Goal: Task Accomplishment & Management: Complete application form

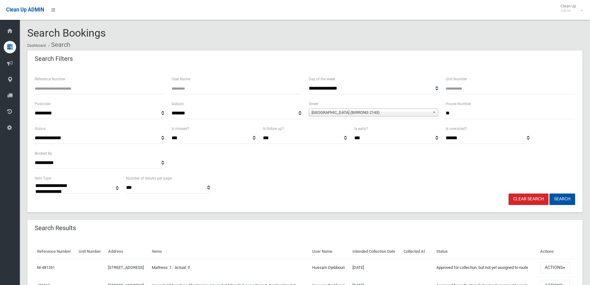
select select
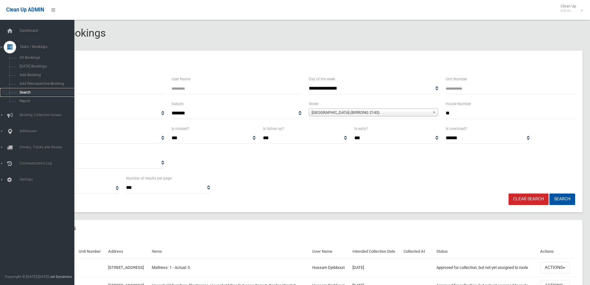
click at [24, 91] on span "Search" at bounding box center [46, 92] width 56 height 4
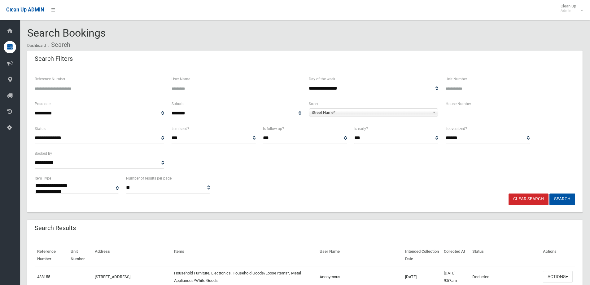
select select
click at [455, 111] on input "text" at bounding box center [511, 113] width 130 height 11
type input "**"
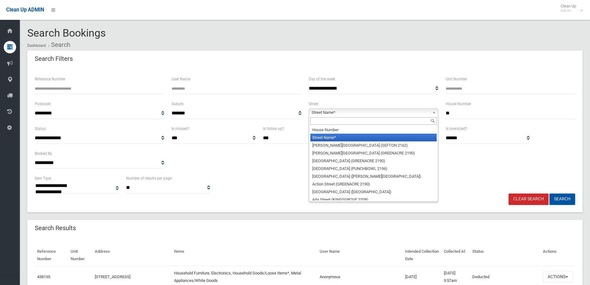
click at [325, 111] on span "Street Name*" at bounding box center [371, 112] width 118 height 7
click at [315, 121] on input "text" at bounding box center [374, 120] width 126 height 7
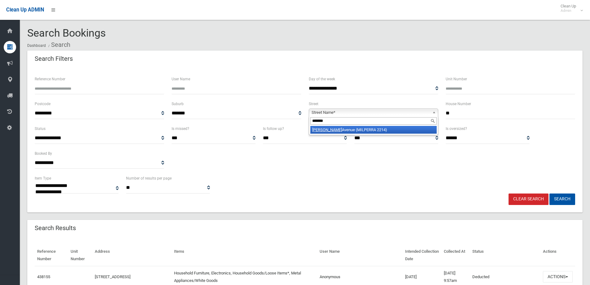
type input "*******"
click at [374, 130] on li "Whittle Avenue (MILPERRA 2214)" at bounding box center [374, 130] width 126 height 8
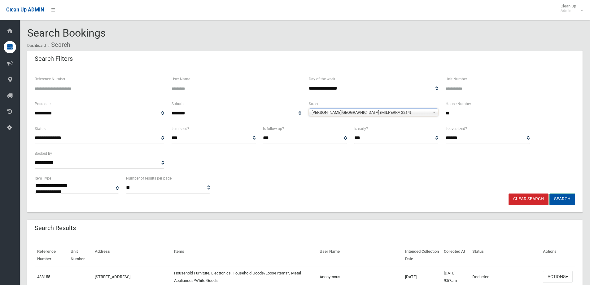
click at [566, 198] on button "Search" at bounding box center [563, 198] width 26 height 11
click at [559, 196] on button "Search" at bounding box center [563, 198] width 26 height 11
click at [563, 199] on button "Search" at bounding box center [563, 198] width 26 height 11
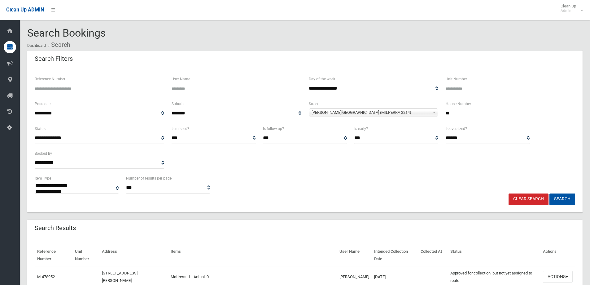
select select
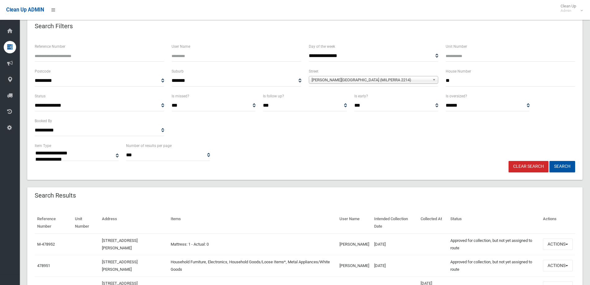
scroll to position [93, 0]
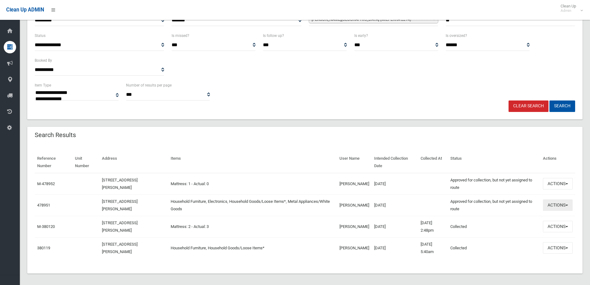
click at [556, 206] on button "Actions" at bounding box center [558, 204] width 30 height 11
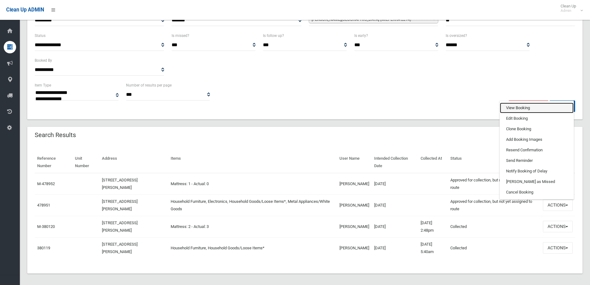
click at [512, 108] on link "View Booking" at bounding box center [537, 108] width 74 height 11
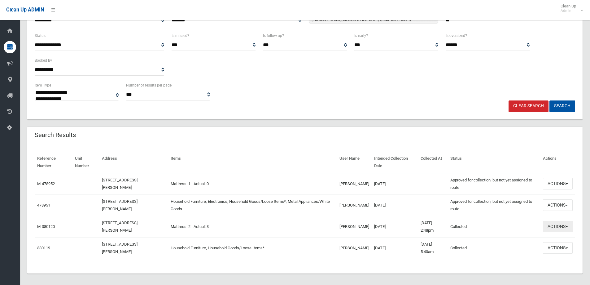
click at [557, 227] on button "Actions" at bounding box center [558, 226] width 30 height 11
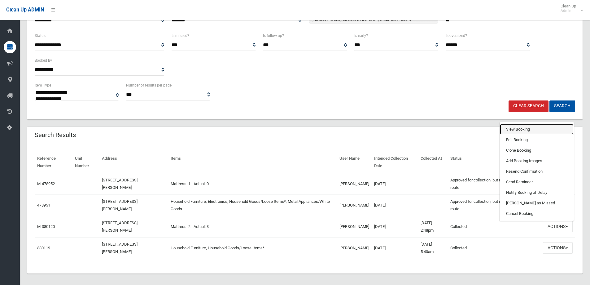
click at [516, 128] on link "View Booking" at bounding box center [537, 129] width 74 height 11
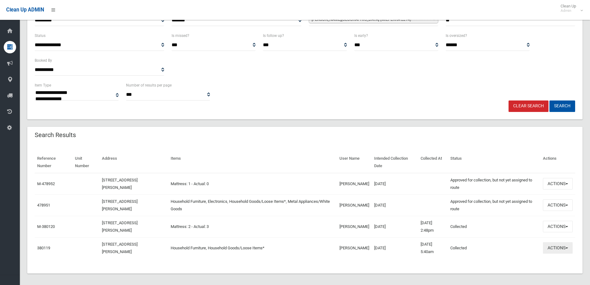
click at [557, 246] on button "Actions" at bounding box center [558, 247] width 30 height 11
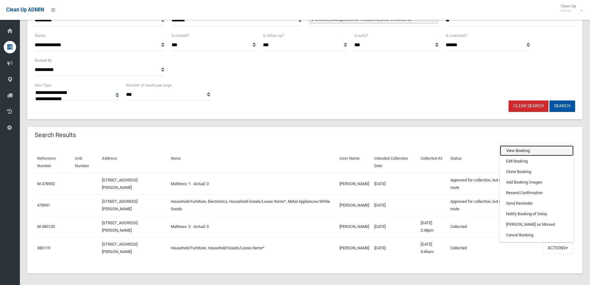
click at [508, 149] on link "View Booking" at bounding box center [537, 150] width 74 height 11
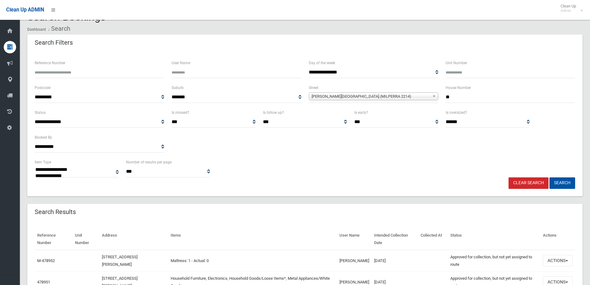
scroll to position [0, 0]
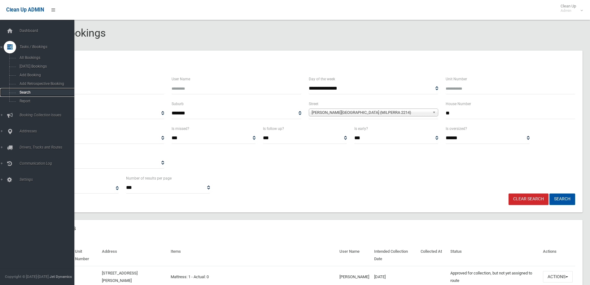
click at [23, 91] on span "Search" at bounding box center [46, 92] width 56 height 4
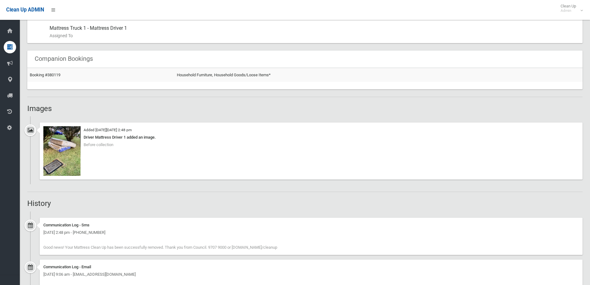
scroll to position [341, 0]
click at [63, 153] on img at bounding box center [61, 152] width 37 height 50
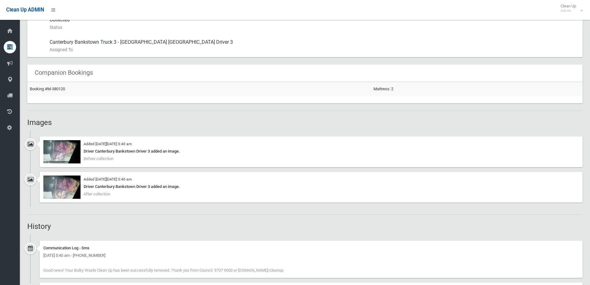
scroll to position [341, 0]
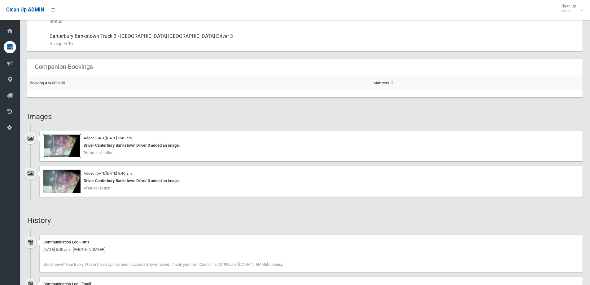
click at [55, 144] on img at bounding box center [61, 145] width 37 height 23
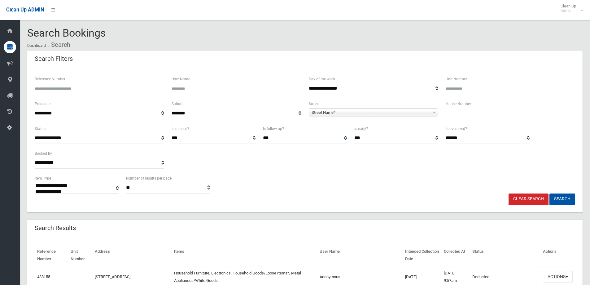
select select
click at [461, 115] on input "text" at bounding box center [511, 113] width 130 height 11
type input "*"
click at [336, 112] on span "Street Name*" at bounding box center [371, 112] width 118 height 7
type input "*****"
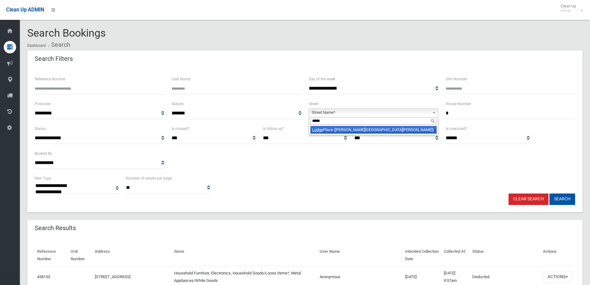
click at [333, 128] on li "Lodge Place (CHESTER HILL 2162)" at bounding box center [374, 130] width 126 height 8
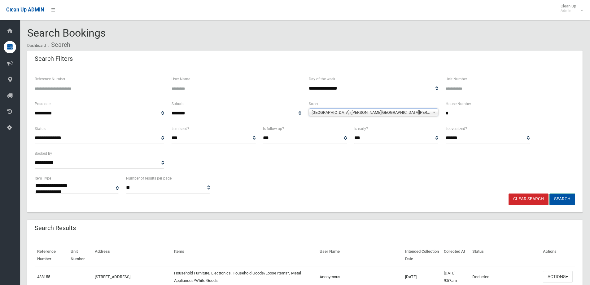
click at [558, 197] on button "Search" at bounding box center [563, 198] width 26 height 11
click at [561, 198] on button "Search" at bounding box center [563, 198] width 26 height 11
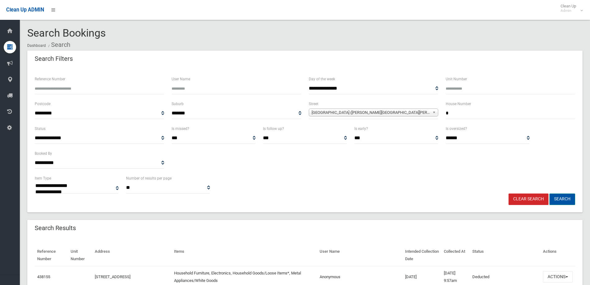
click at [563, 198] on button "Search" at bounding box center [563, 198] width 26 height 11
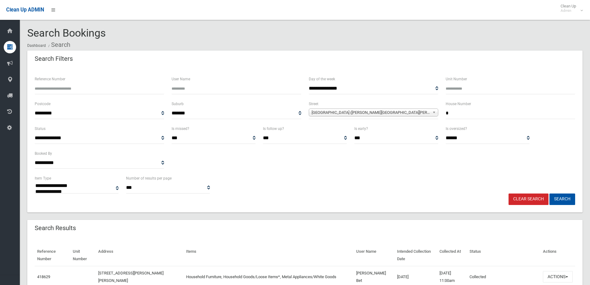
select select
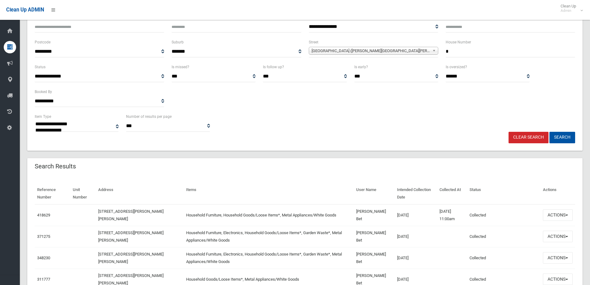
scroll to position [62, 0]
click at [557, 216] on button "Actions" at bounding box center [558, 214] width 30 height 11
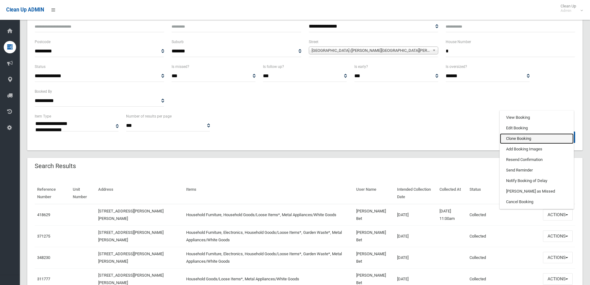
click at [513, 139] on link "Clone Booking" at bounding box center [537, 138] width 74 height 11
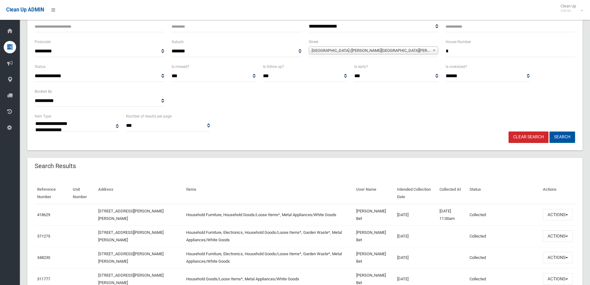
click at [563, 136] on button "Search" at bounding box center [563, 136] width 26 height 11
click at [564, 136] on button "Search" at bounding box center [563, 136] width 26 height 11
click at [565, 136] on button "Search" at bounding box center [563, 136] width 26 height 11
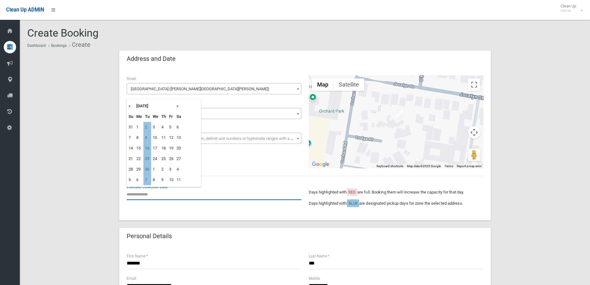
click at [140, 192] on input "text" at bounding box center [214, 193] width 175 height 11
click at [179, 106] on th "»" at bounding box center [179, 106] width 8 height 11
click at [146, 136] on td "9" at bounding box center [147, 137] width 8 height 11
type input "**********"
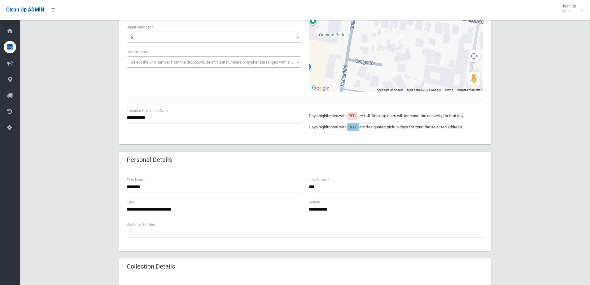
scroll to position [93, 0]
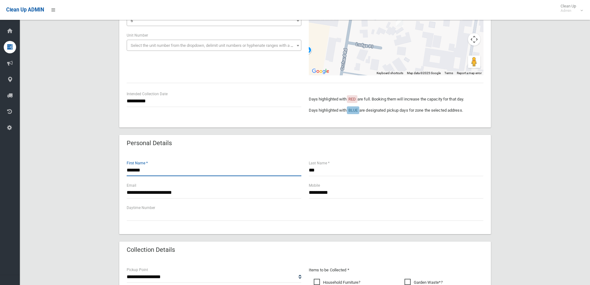
click at [152, 168] on input "*******" at bounding box center [214, 170] width 175 height 11
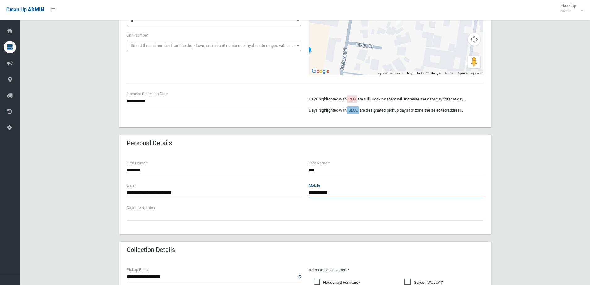
click at [344, 190] on input "**********" at bounding box center [396, 192] width 175 height 11
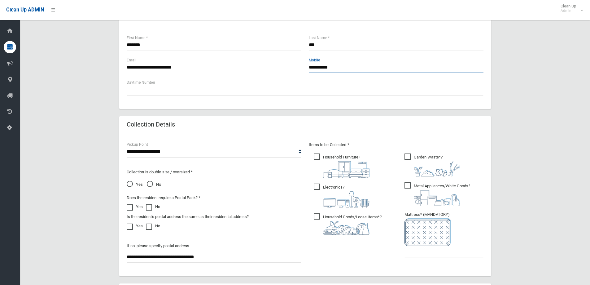
scroll to position [248, 0]
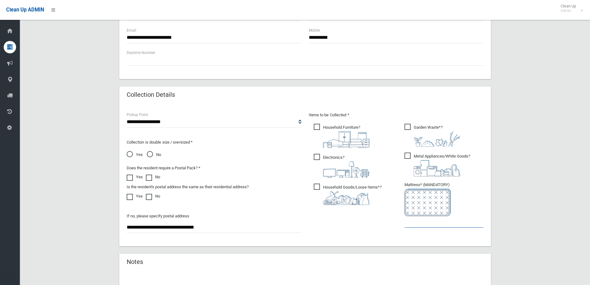
click at [422, 222] on input "text" at bounding box center [444, 221] width 79 height 11
type input "*"
click at [315, 158] on span "Electronics ?" at bounding box center [342, 166] width 56 height 24
click at [408, 126] on span "Garden Waste* ?" at bounding box center [433, 135] width 56 height 23
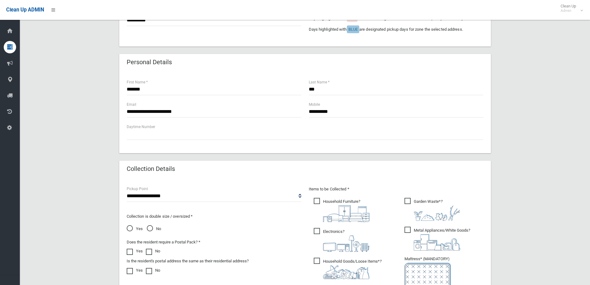
scroll to position [329, 0]
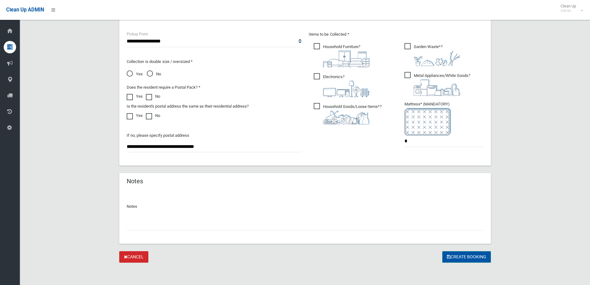
click at [458, 257] on button "Create Booking" at bounding box center [467, 256] width 49 height 11
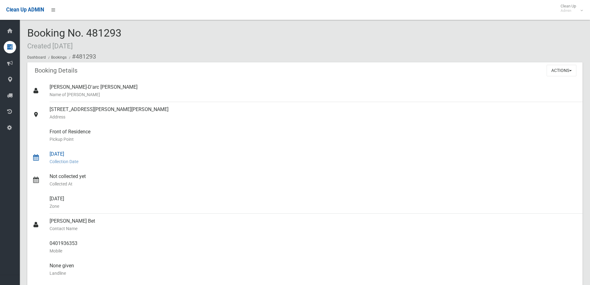
click at [63, 157] on div "[DATE] Collection Date" at bounding box center [314, 158] width 528 height 22
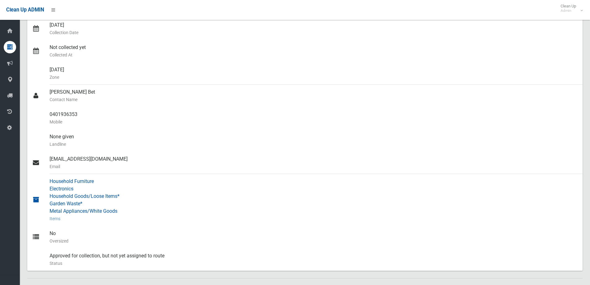
scroll to position [201, 0]
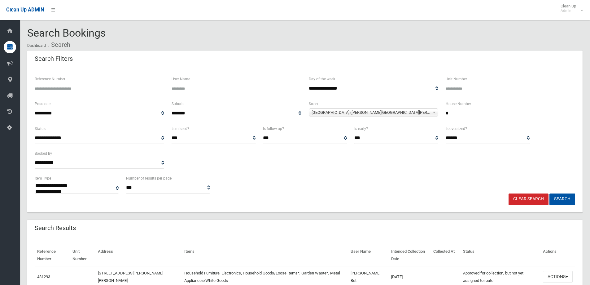
select select
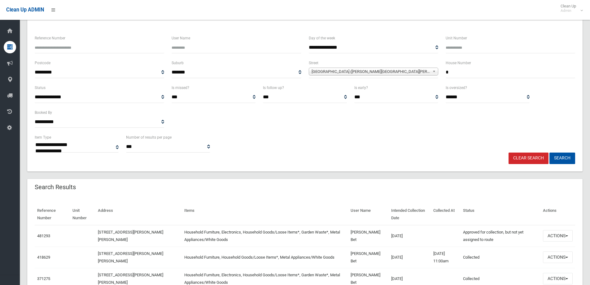
scroll to position [93, 0]
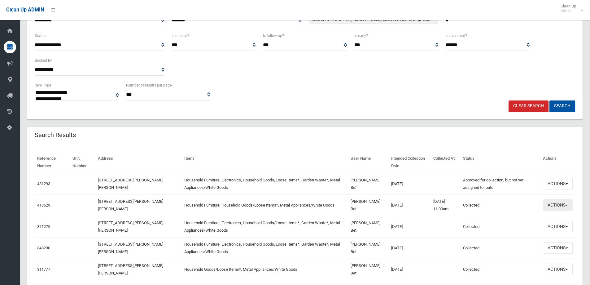
click at [554, 208] on button "Actions" at bounding box center [558, 204] width 30 height 11
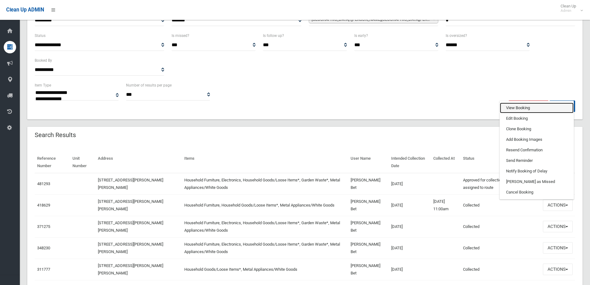
click at [514, 107] on link "View Booking" at bounding box center [537, 108] width 74 height 11
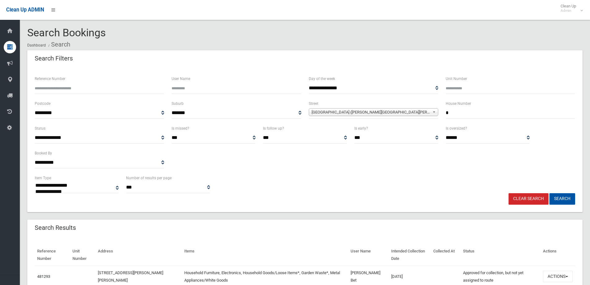
scroll to position [0, 0]
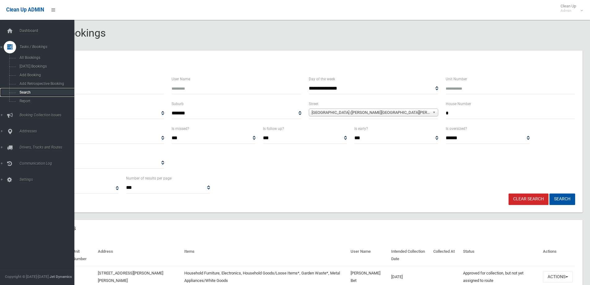
click at [23, 92] on span "Search" at bounding box center [46, 92] width 56 height 4
click at [24, 91] on span "Search" at bounding box center [46, 92] width 56 height 4
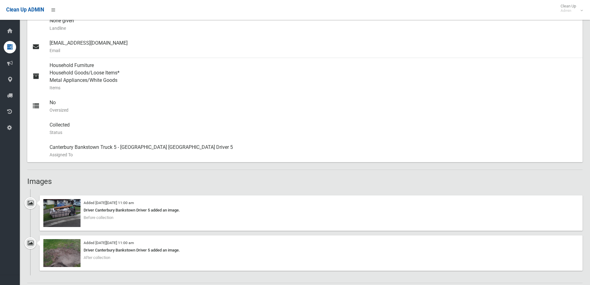
scroll to position [372, 0]
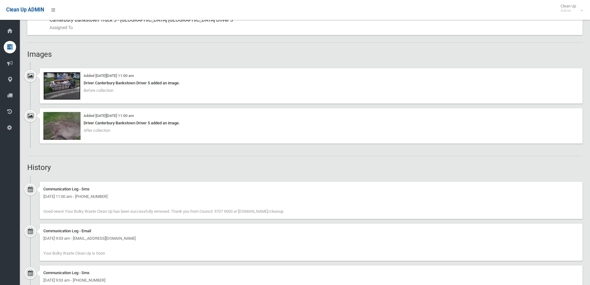
click at [65, 94] on img at bounding box center [61, 86] width 37 height 28
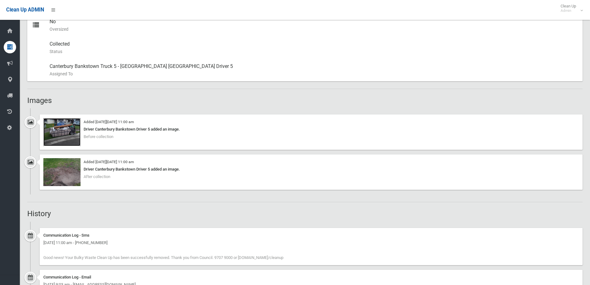
scroll to position [310, 0]
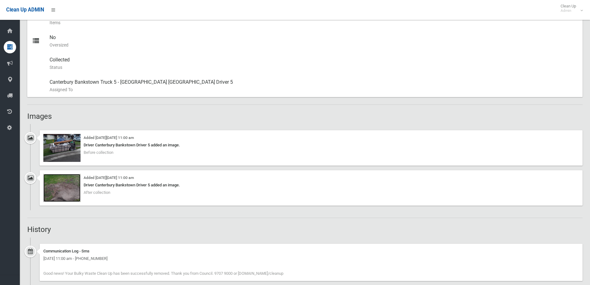
click at [64, 192] on img at bounding box center [61, 188] width 37 height 28
click at [69, 145] on img at bounding box center [61, 148] width 37 height 28
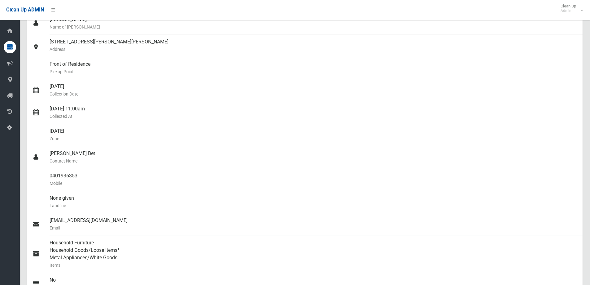
scroll to position [0, 0]
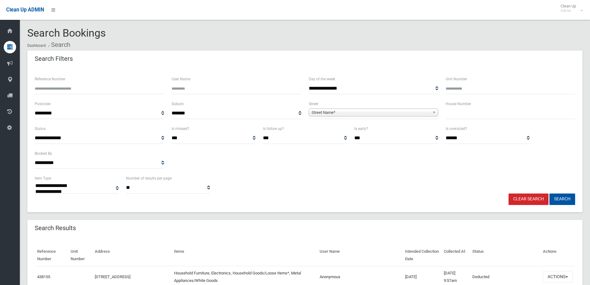
select select
